Goal: Complete application form

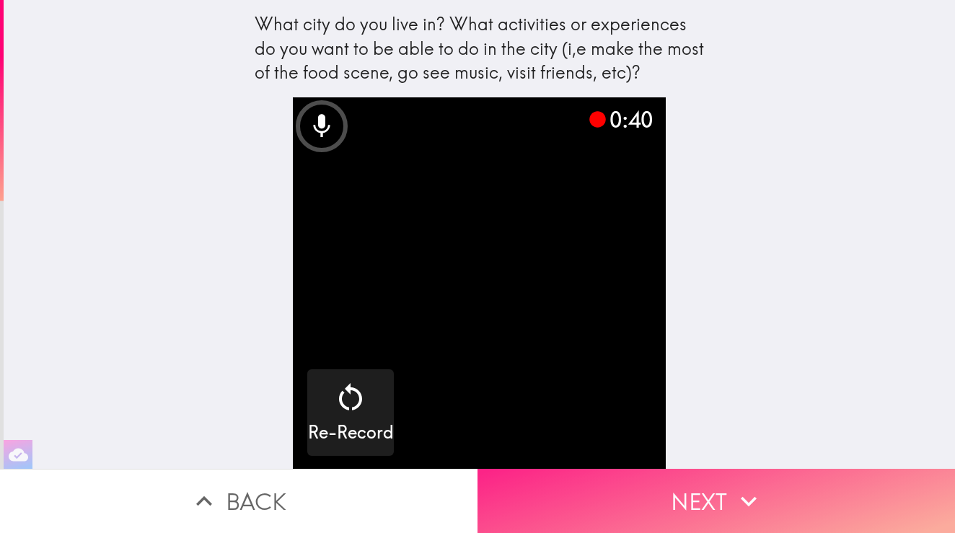
click at [729, 499] on button "Next" at bounding box center [717, 501] width 478 height 64
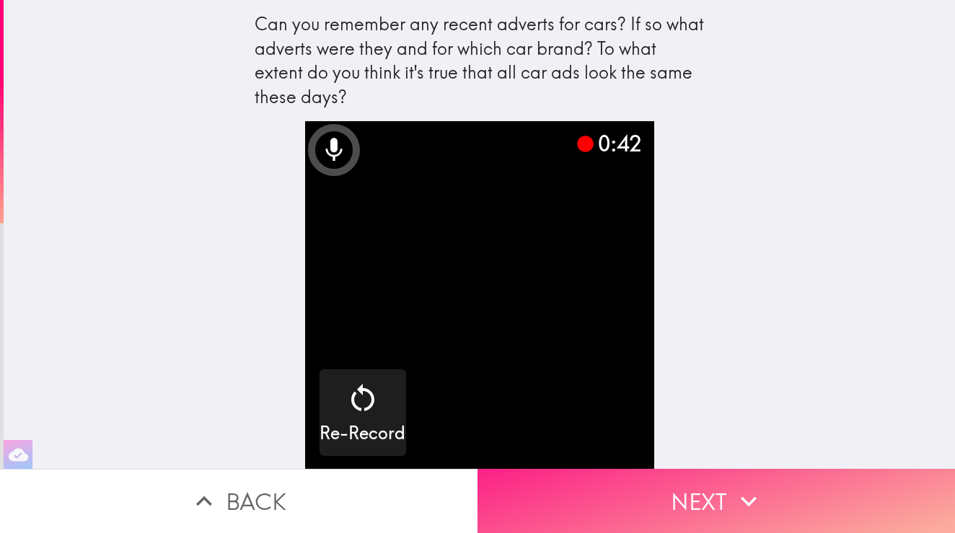
click at [700, 493] on button "Next" at bounding box center [717, 501] width 478 height 64
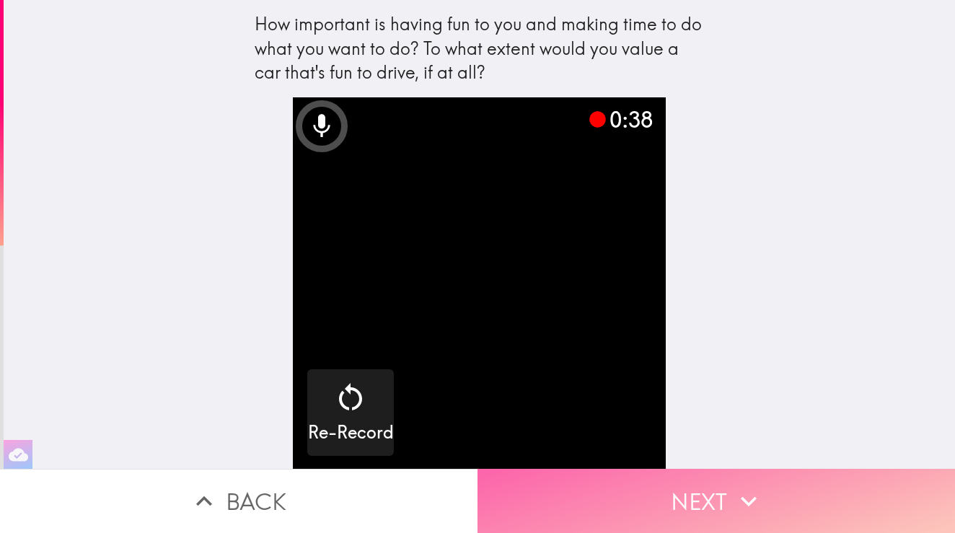
click at [721, 496] on button "Next" at bounding box center [717, 501] width 478 height 64
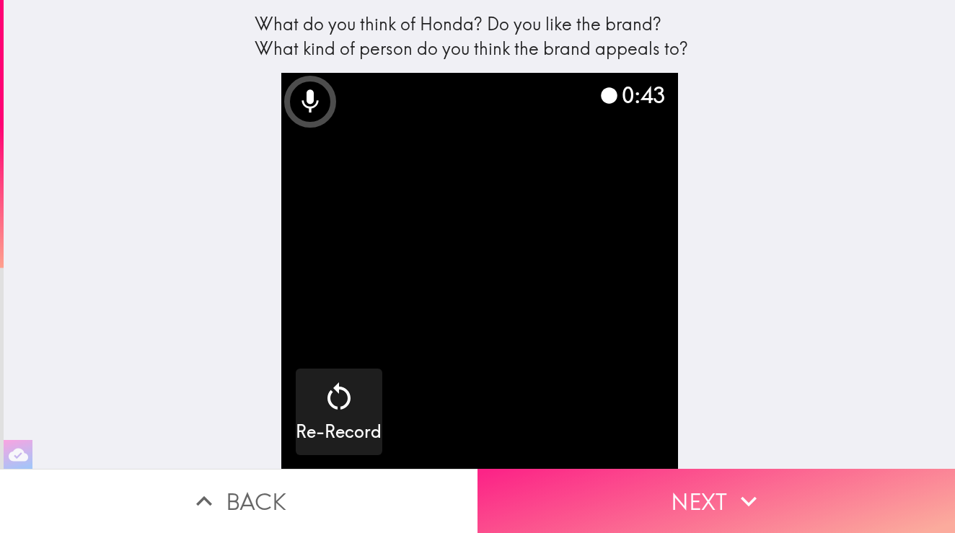
click at [756, 493] on icon "button" at bounding box center [749, 501] width 32 height 32
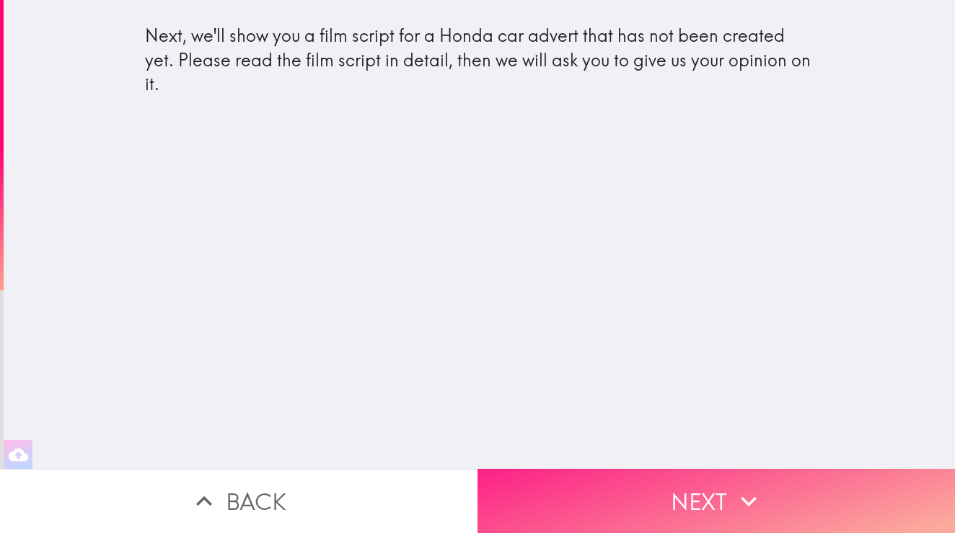
click at [567, 486] on button "Next" at bounding box center [717, 501] width 478 height 64
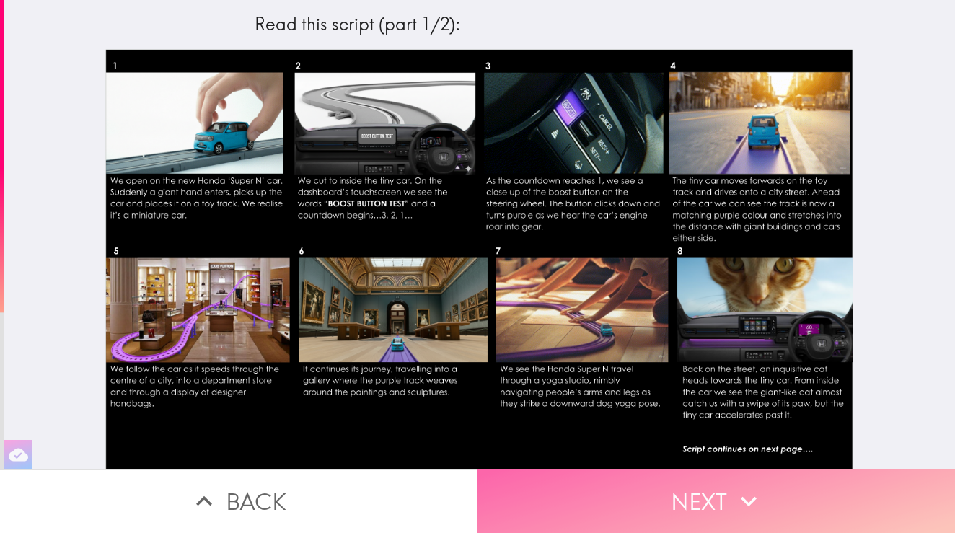
click at [617, 496] on button "Next" at bounding box center [717, 501] width 478 height 64
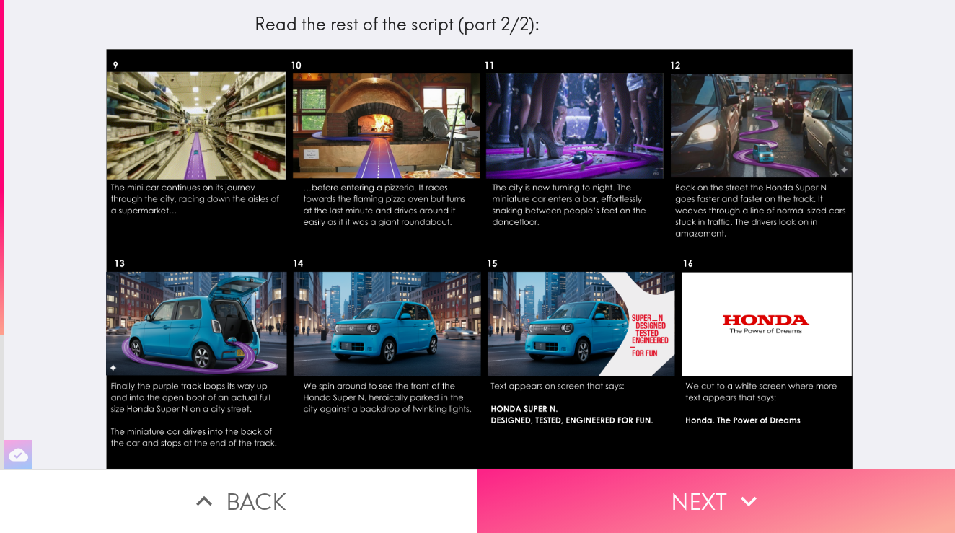
click at [616, 493] on button "Next" at bounding box center [717, 501] width 478 height 64
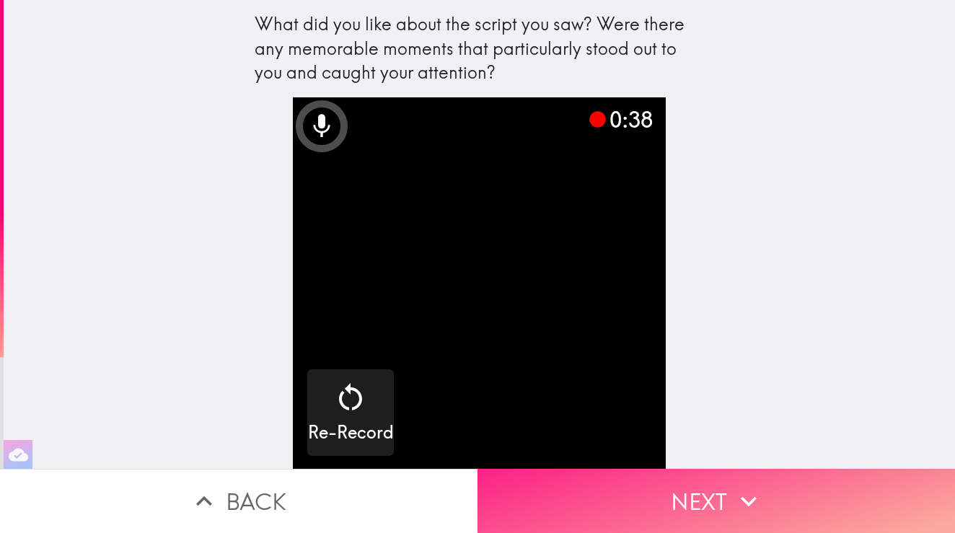
click at [731, 477] on button "Next" at bounding box center [717, 501] width 478 height 64
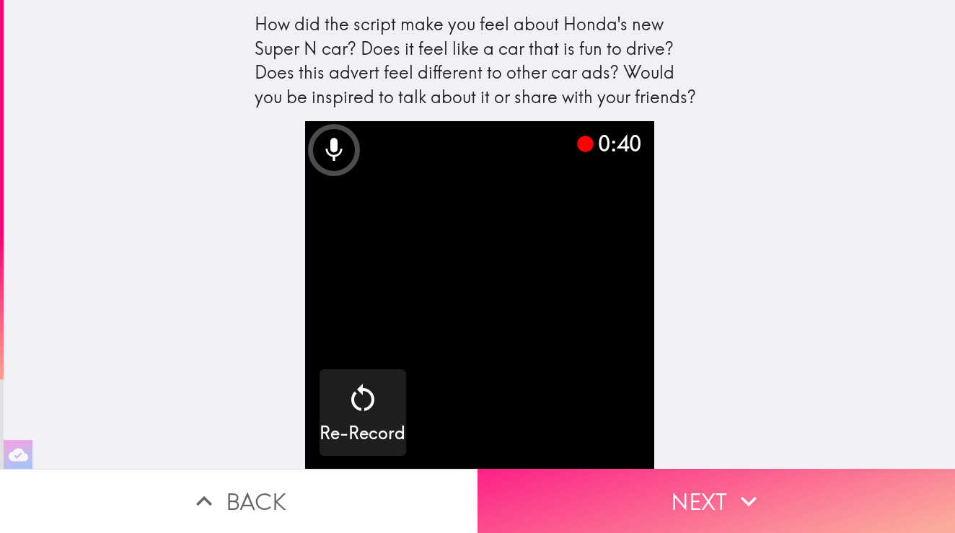
click at [747, 497] on icon "button" at bounding box center [749, 501] width 32 height 32
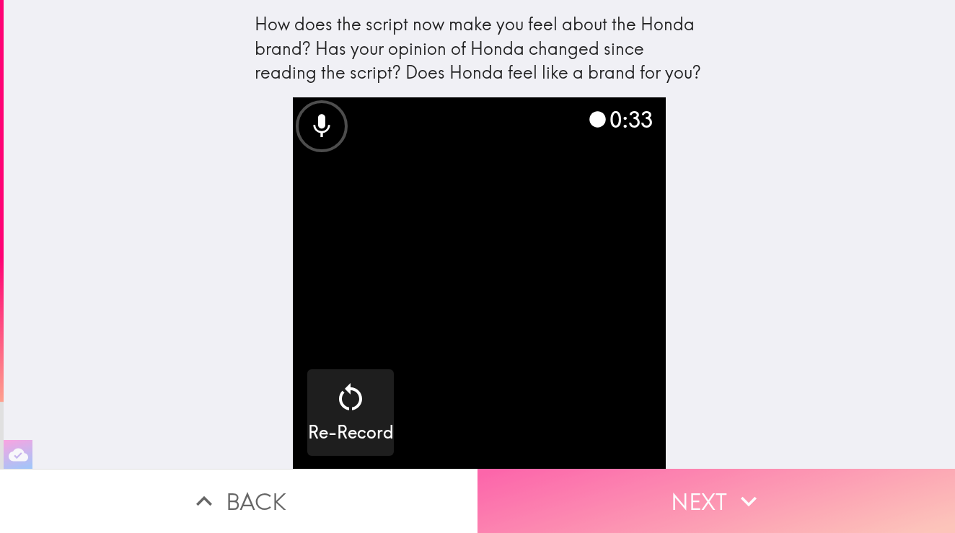
click at [744, 501] on icon "button" at bounding box center [749, 501] width 16 height 10
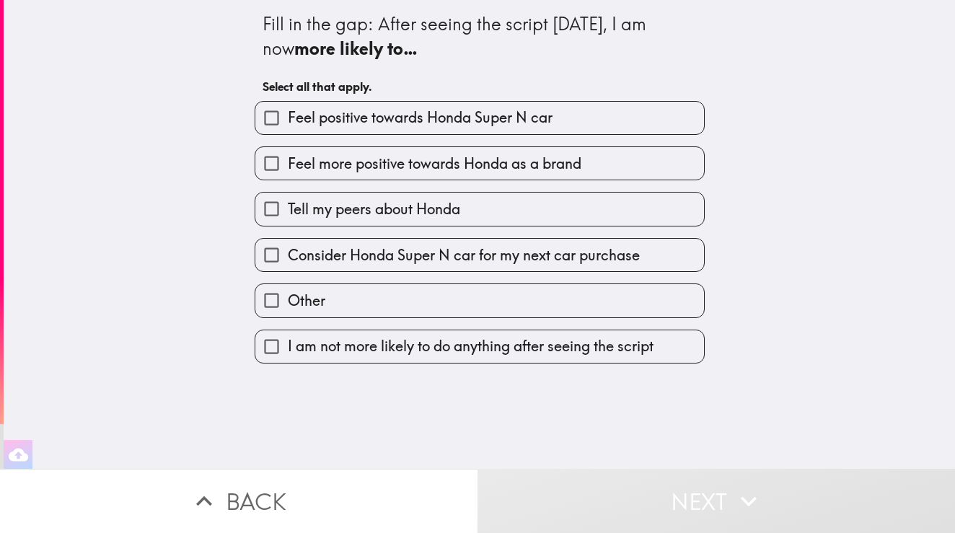
click at [536, 122] on span "Feel positive towards Honda Super N car" at bounding box center [420, 117] width 265 height 20
click at [288, 122] on input "Feel positive towards Honda Super N car" at bounding box center [271, 118] width 32 height 32
checkbox input "true"
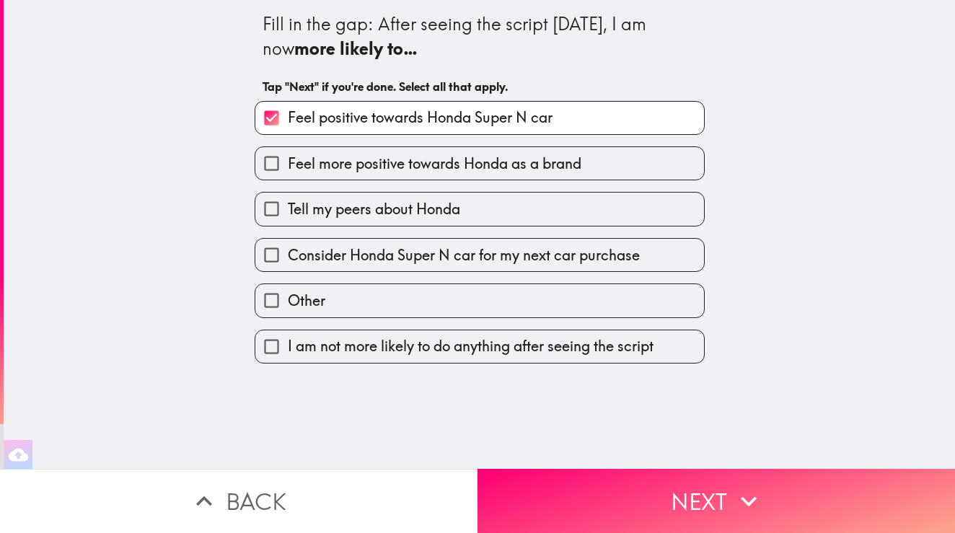
click at [535, 147] on label "Feel more positive towards Honda as a brand" at bounding box center [479, 163] width 449 height 32
click at [288, 147] on input "Feel more positive towards Honda as a brand" at bounding box center [271, 163] width 32 height 32
checkbox input "true"
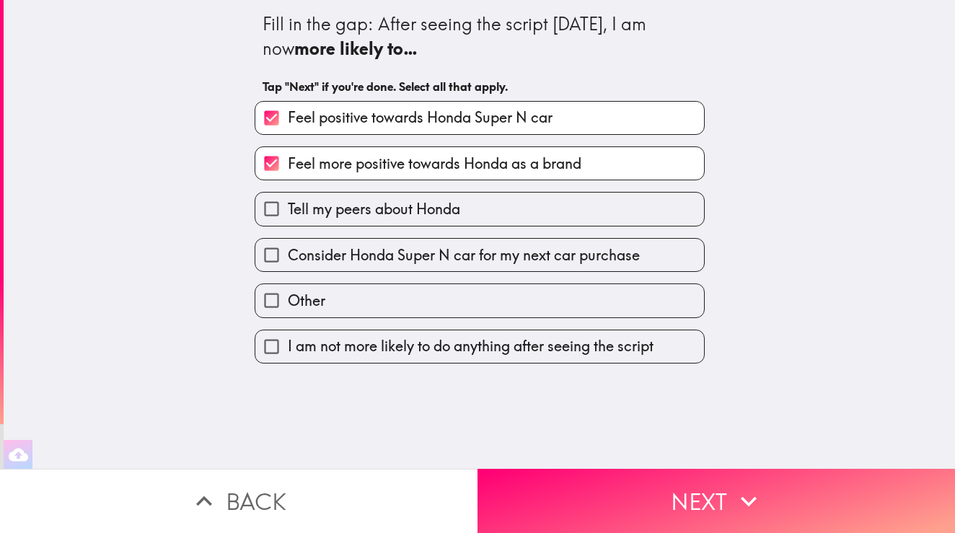
click at [545, 201] on label "Tell my peers about Honda" at bounding box center [479, 209] width 449 height 32
click at [288, 201] on input "Tell my peers about Honda" at bounding box center [271, 209] width 32 height 32
checkbox input "true"
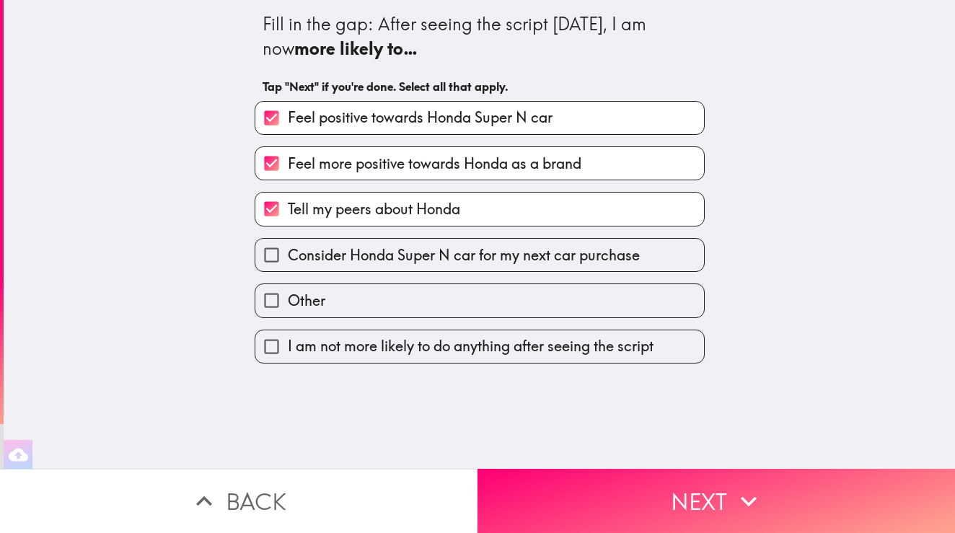
click at [537, 232] on div "Consider Honda Super N car for my next car purchase" at bounding box center [474, 249] width 462 height 45
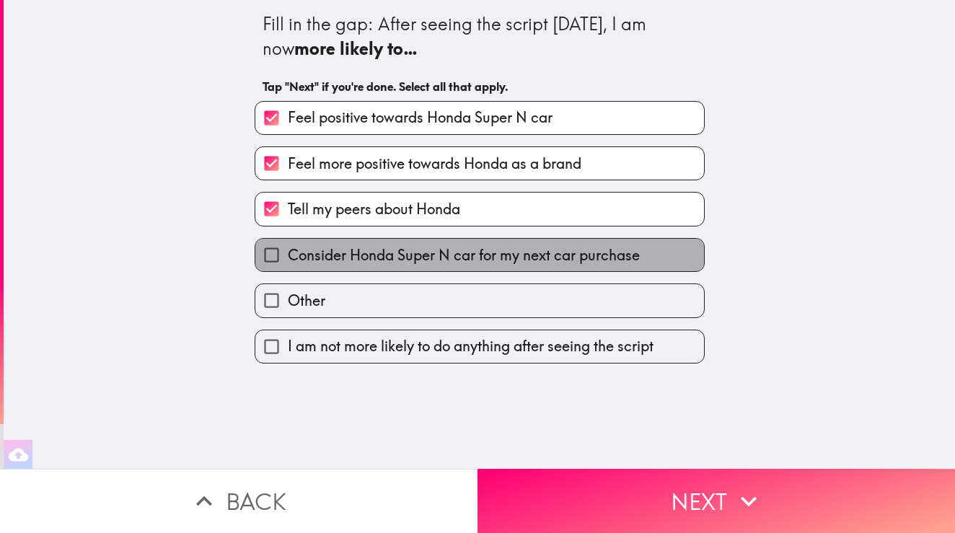
click at [540, 246] on span "Consider Honda Super N car for my next car purchase" at bounding box center [464, 255] width 352 height 20
click at [288, 246] on input "Consider Honda Super N car for my next car purchase" at bounding box center [271, 255] width 32 height 32
checkbox input "true"
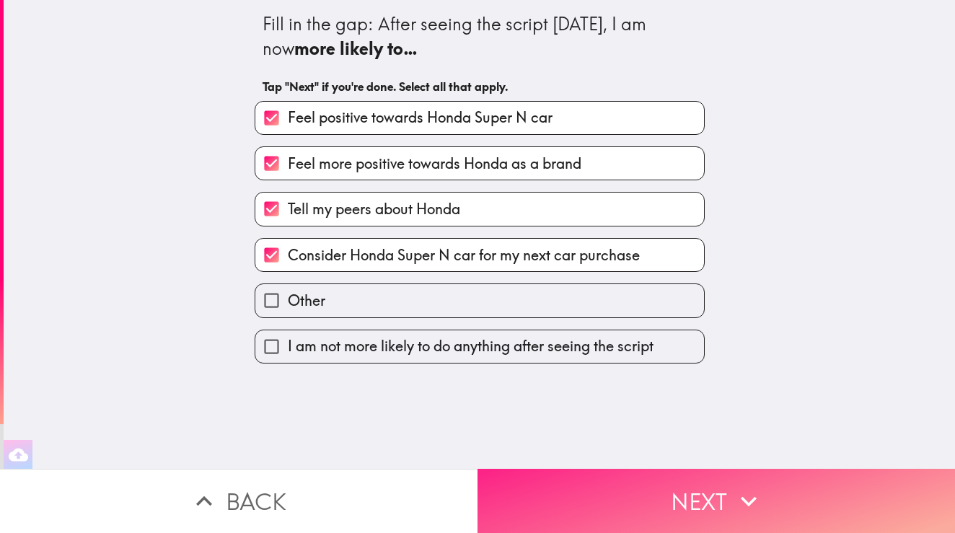
click at [605, 474] on button "Next" at bounding box center [717, 501] width 478 height 64
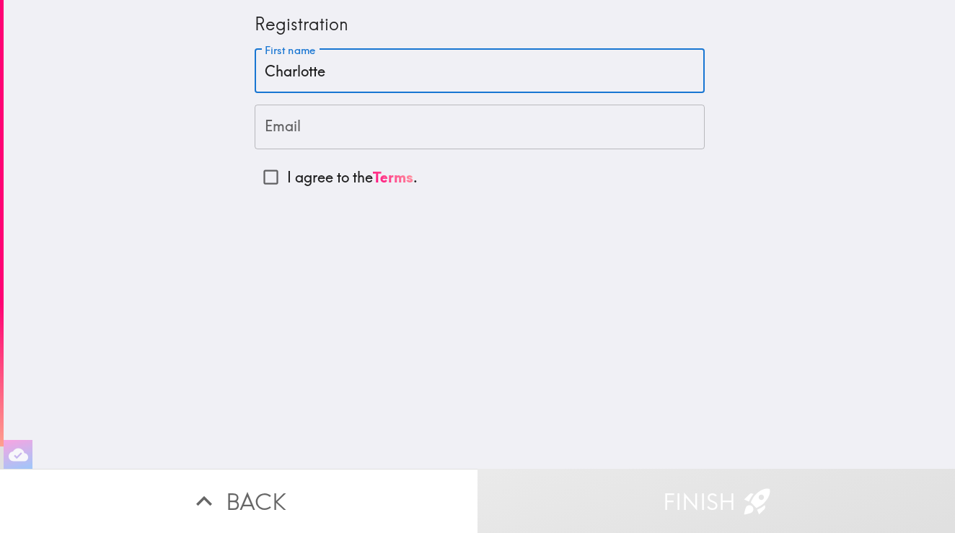
type input "Charlotte"
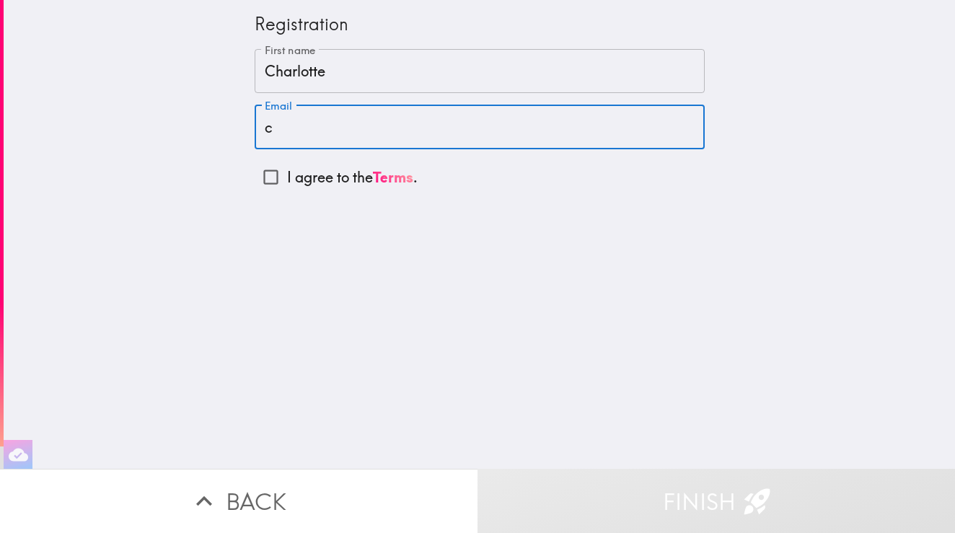
type input "[EMAIL_ADDRESS][DOMAIN_NAME]"
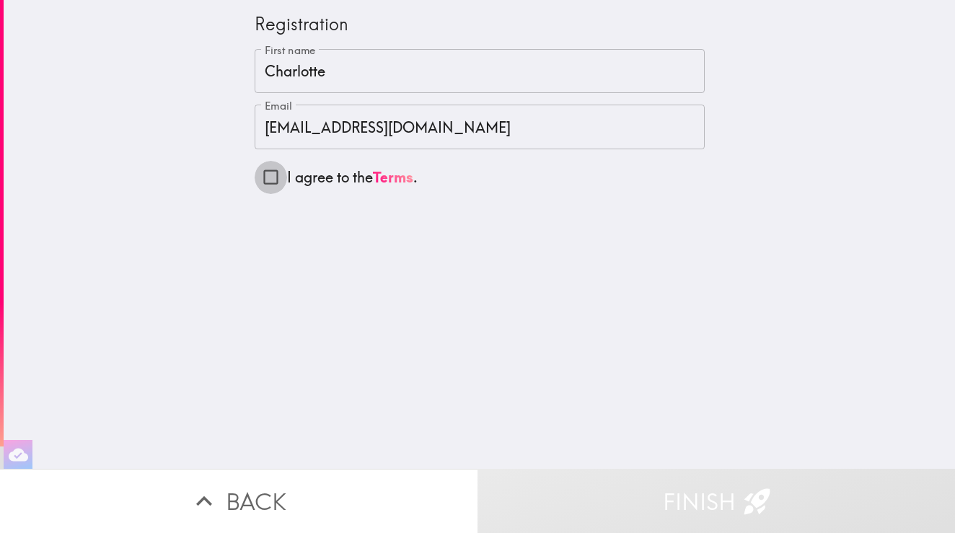
click at [276, 171] on input "I agree to the Terms ." at bounding box center [271, 177] width 32 height 32
checkbox input "true"
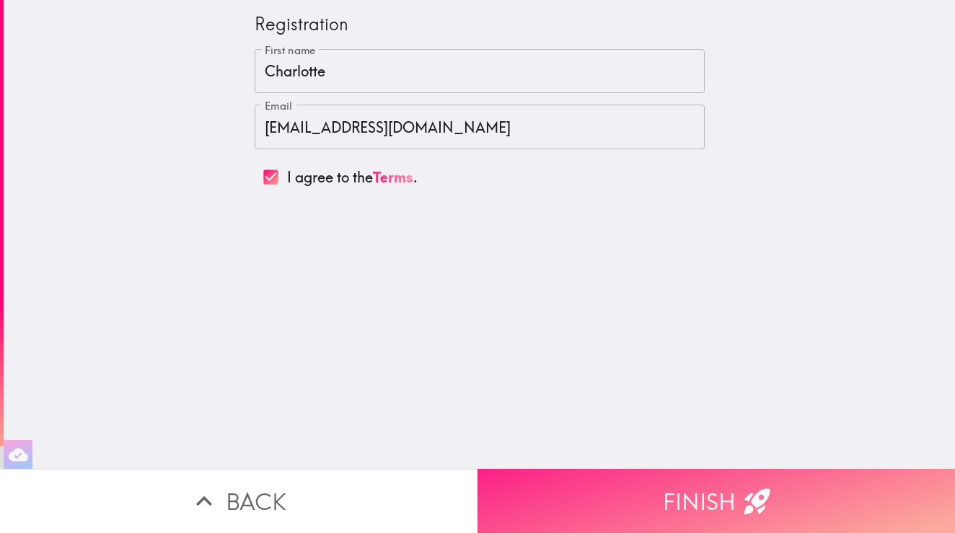
click at [613, 479] on button "Finish" at bounding box center [717, 501] width 478 height 64
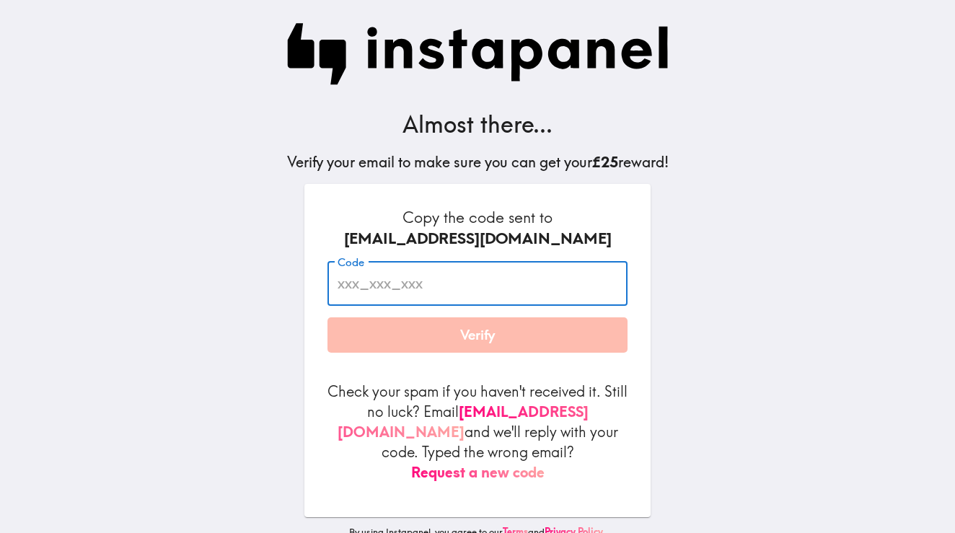
click at [457, 295] on input "Code" at bounding box center [477, 283] width 300 height 45
paste input "H54_4N9_EFY"
click at [495, 304] on input "H54_4N9_EFY" at bounding box center [477, 283] width 300 height 45
type input "H54_4N9_EFY"
click at [568, 345] on button "Verify" at bounding box center [477, 335] width 300 height 36
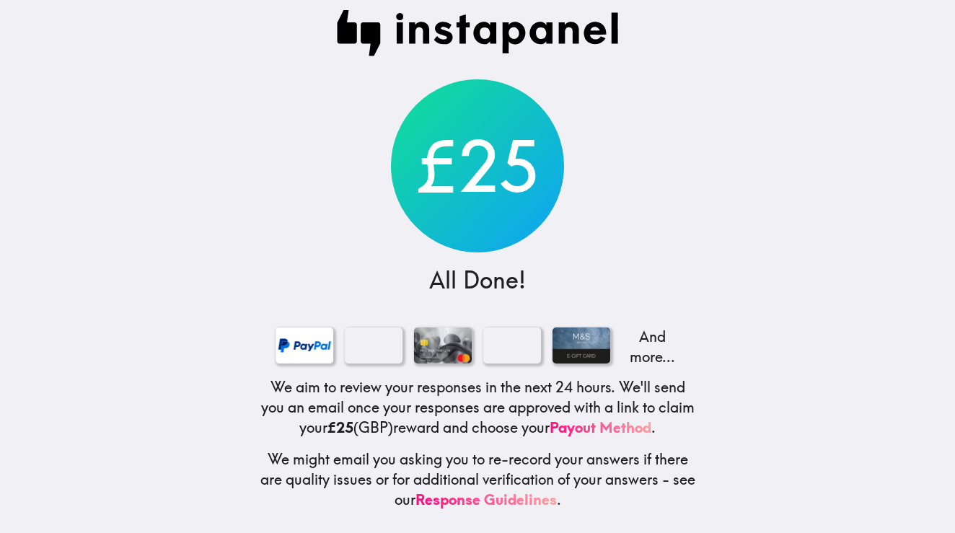
scroll to position [12, 0]
